Goal: Browse casually: Explore the website without a specific task or goal

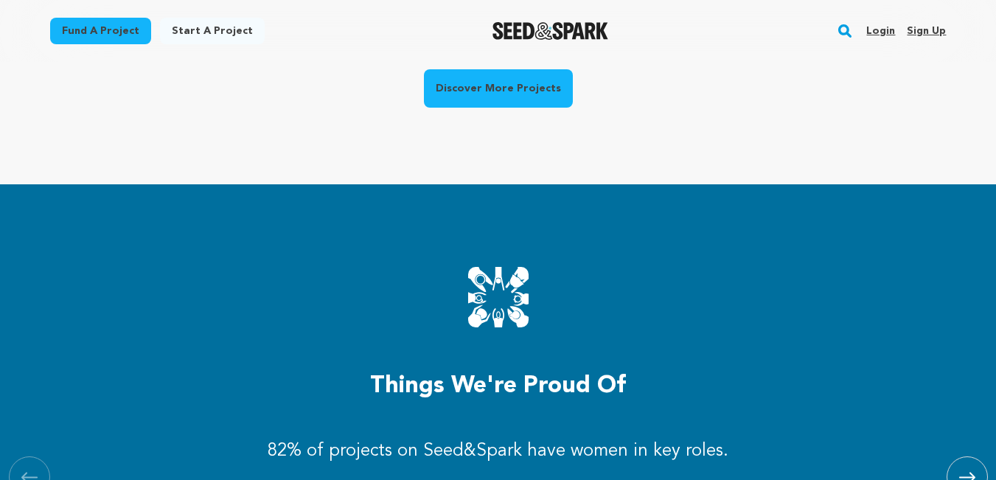
click at [523, 93] on link "Discover More Projects" at bounding box center [498, 88] width 149 height 38
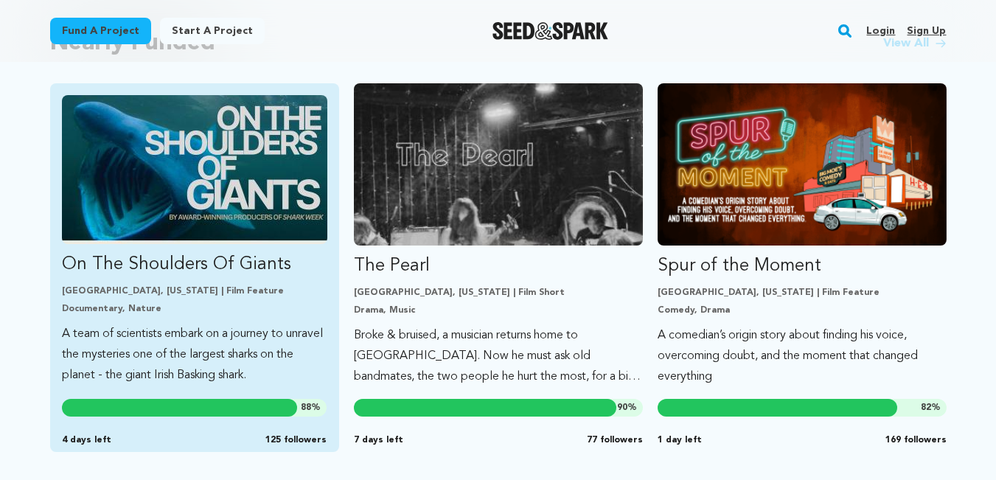
scroll to position [1327, 0]
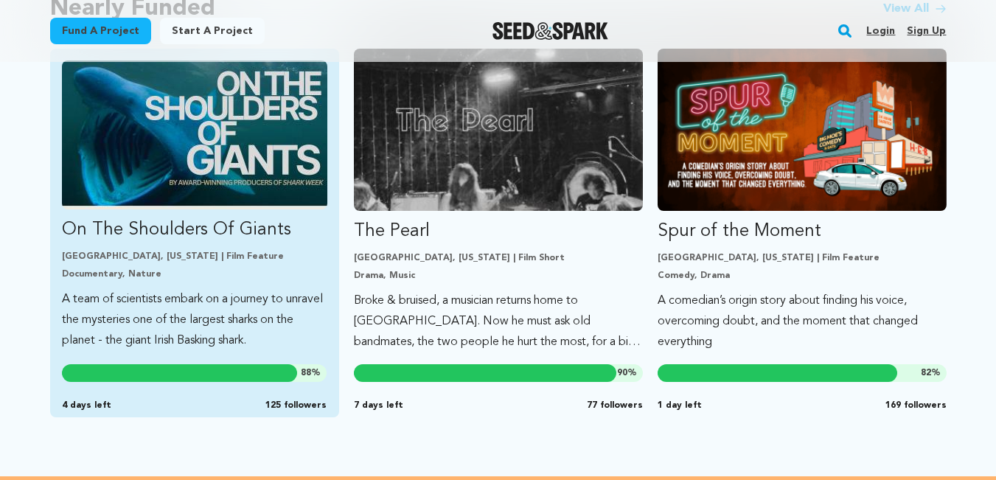
click at [156, 262] on p "Baltimore, Maryland | Film Feature" at bounding box center [194, 257] width 265 height 12
